Goal: Find contact information: Find contact information

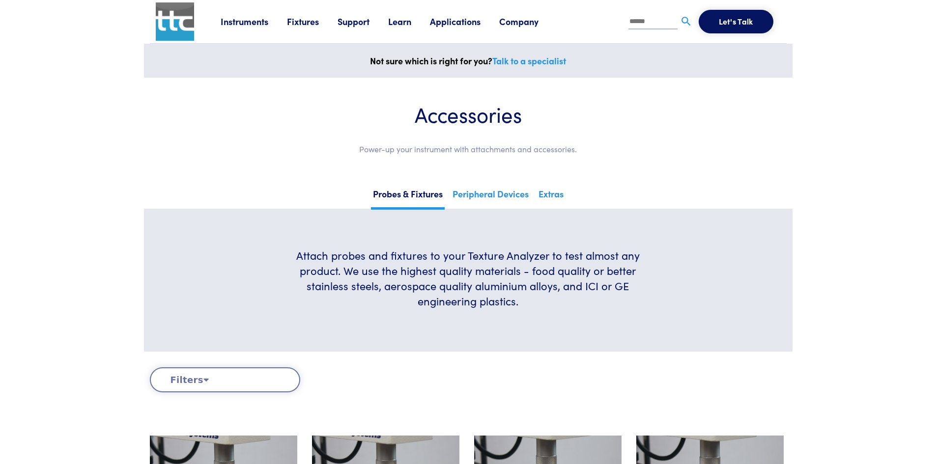
click at [255, 22] on link "Instruments" at bounding box center [254, 21] width 66 height 12
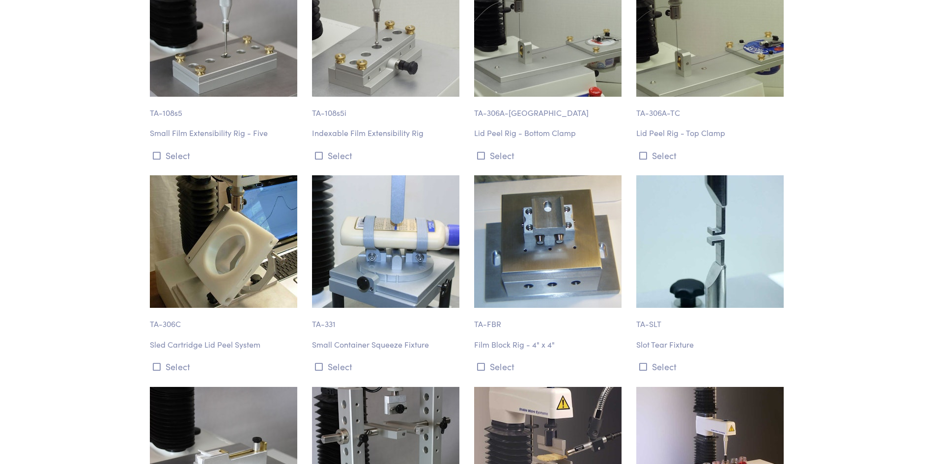
scroll to position [11592, 0]
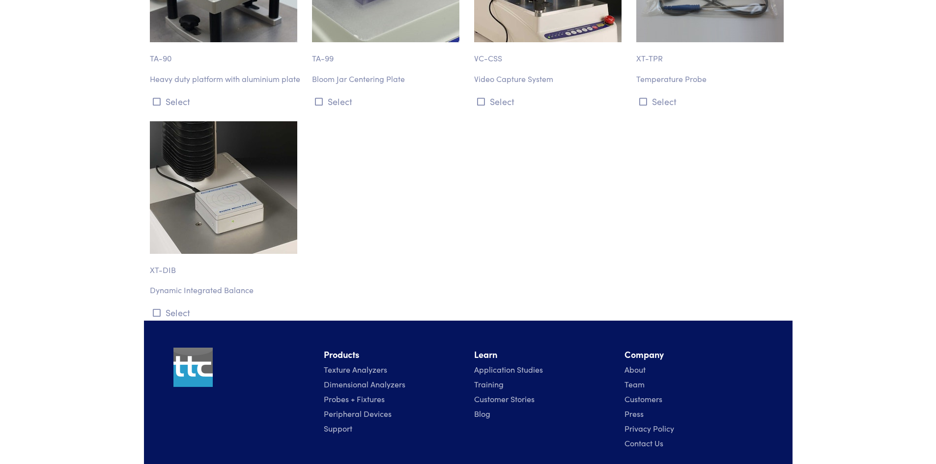
click at [644, 438] on link "Contact Us" at bounding box center [644, 443] width 39 height 11
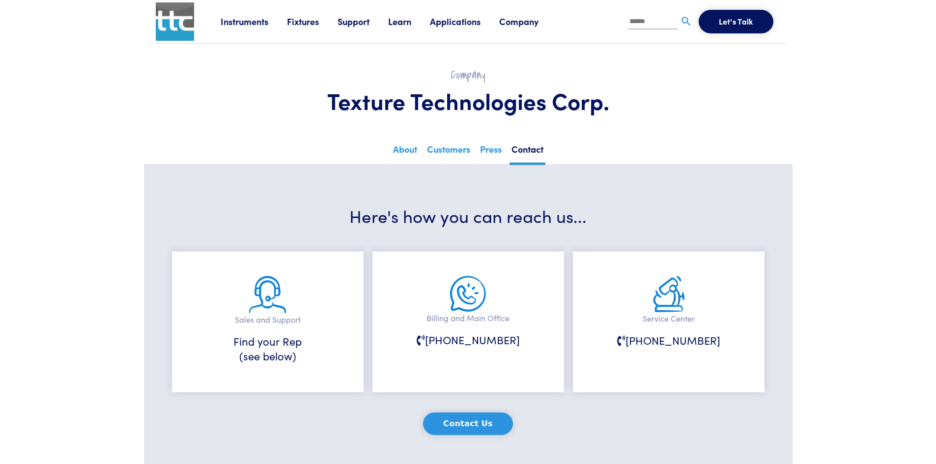
click at [241, 22] on link "Instruments" at bounding box center [254, 21] width 66 height 12
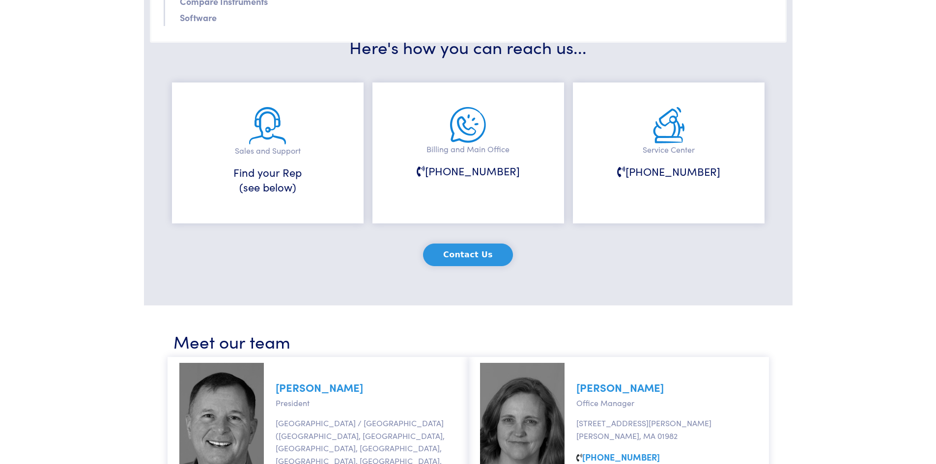
scroll to position [197, 0]
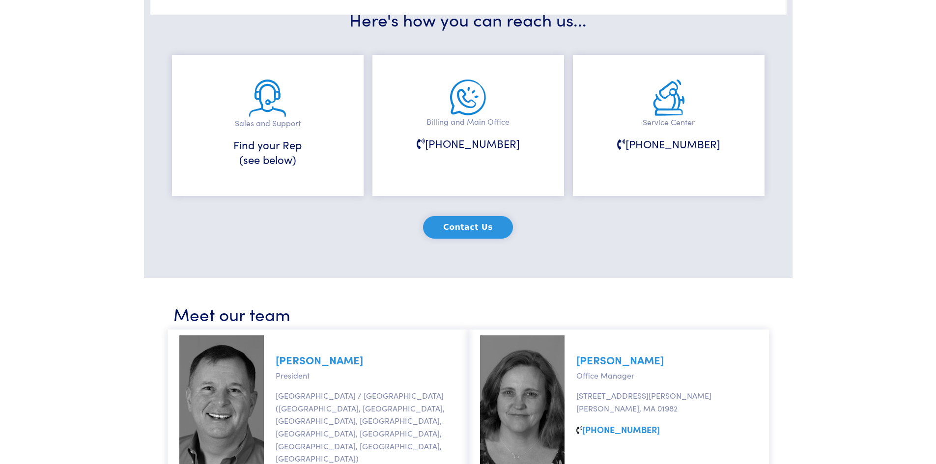
click at [350, 251] on div "Contact Us" at bounding box center [469, 228] width 602 height 54
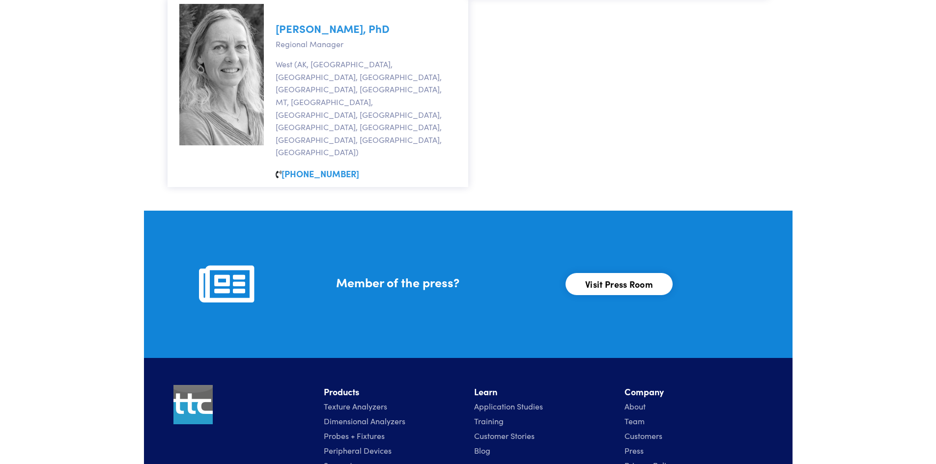
scroll to position [1066, 0]
